Goal: Task Accomplishment & Management: Use online tool/utility

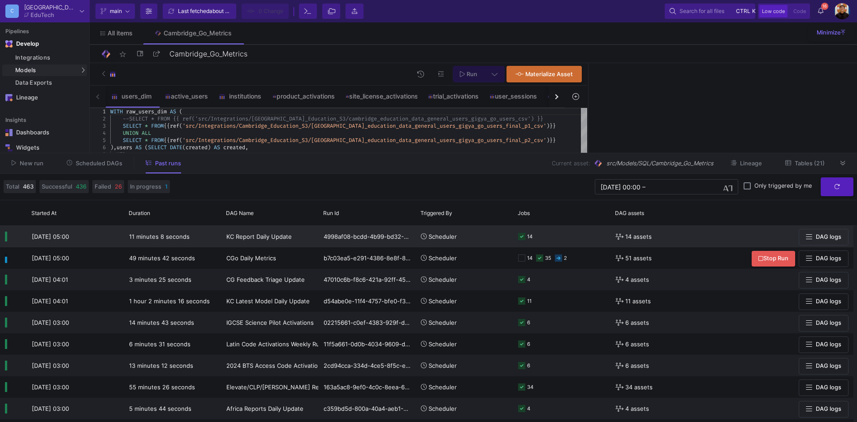
click at [406, 241] on div "4998af08-bcdd-4b99-bd32-9974921c3742" at bounding box center [367, 237] width 97 height 22
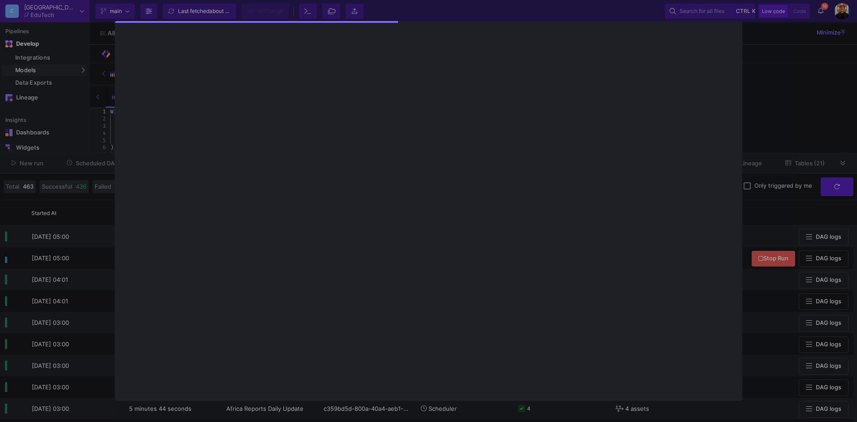
click at [63, 202] on div at bounding box center [428, 211] width 857 height 422
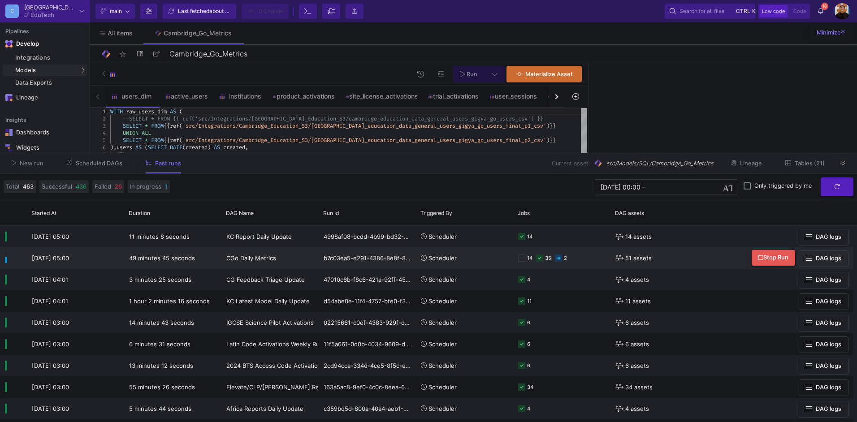
click at [765, 259] on span "Stop Run" at bounding box center [774, 257] width 30 height 7
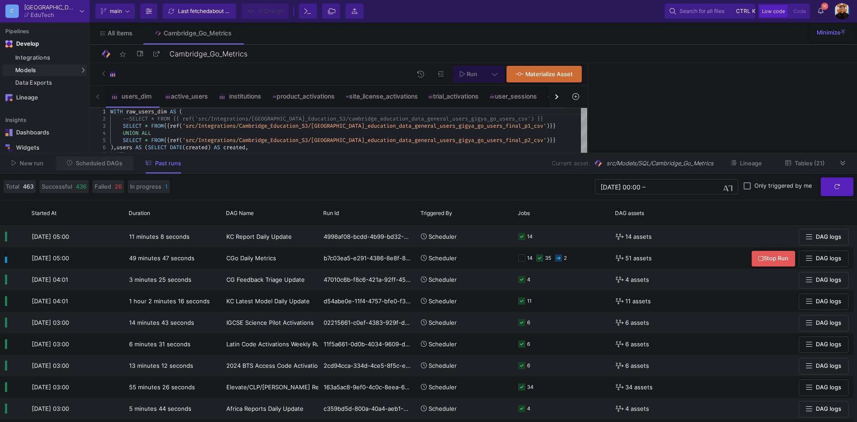
click at [106, 168] on button "Scheduled DAGs" at bounding box center [95, 164] width 78 height 14
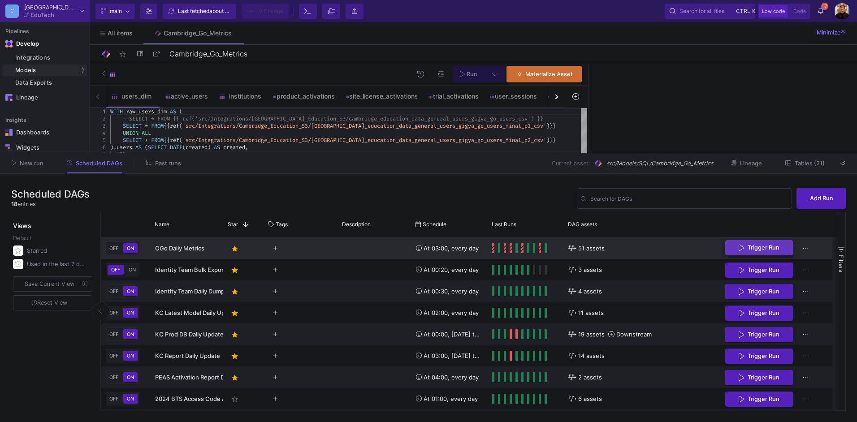
click at [774, 249] on span "Trigger Run" at bounding box center [764, 247] width 32 height 7
click at [153, 160] on span "Past runs" at bounding box center [163, 163] width 35 height 7
